Goal: Find specific page/section: Find specific page/section

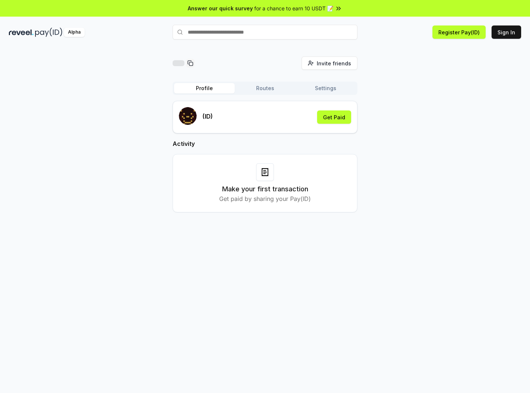
click at [236, 36] on input "text" at bounding box center [265, 32] width 185 height 15
click at [505, 28] on button "Sign In" at bounding box center [507, 32] width 30 height 13
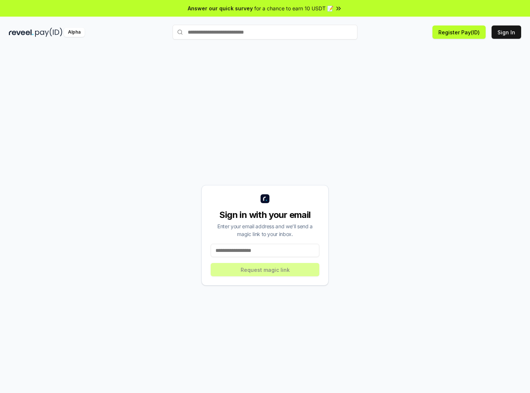
click at [223, 28] on input "text" at bounding box center [265, 32] width 185 height 15
type input "******"
click at [342, 47] on span "Pay" at bounding box center [347, 46] width 14 height 11
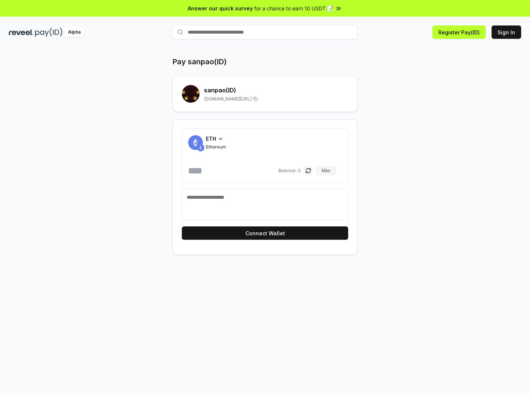
click at [253, 99] on icon at bounding box center [255, 99] width 4 height 6
